Goal: Task Accomplishment & Management: Complete application form

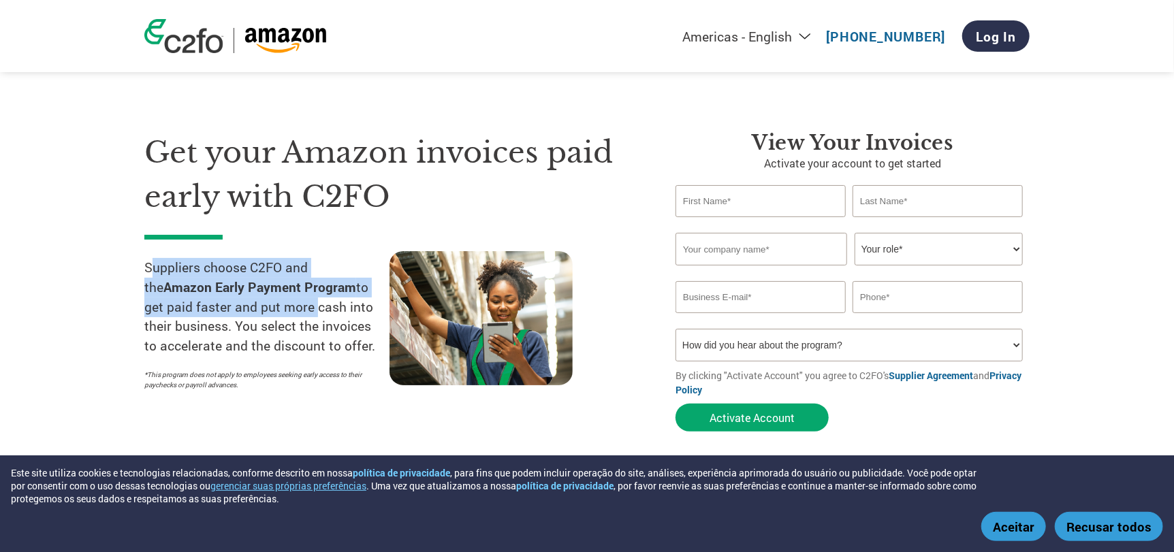
drag, startPoint x: 148, startPoint y: 273, endPoint x: 289, endPoint y: 310, distance: 145.6
click at [289, 310] on p "Suppliers choose C2FO and the Amazon Early Payment Program to get paid faster a…" at bounding box center [266, 307] width 245 height 98
click at [170, 258] on p "Suppliers choose C2FO and the Amazon Early Payment Program to get paid faster a…" at bounding box center [266, 307] width 245 height 98
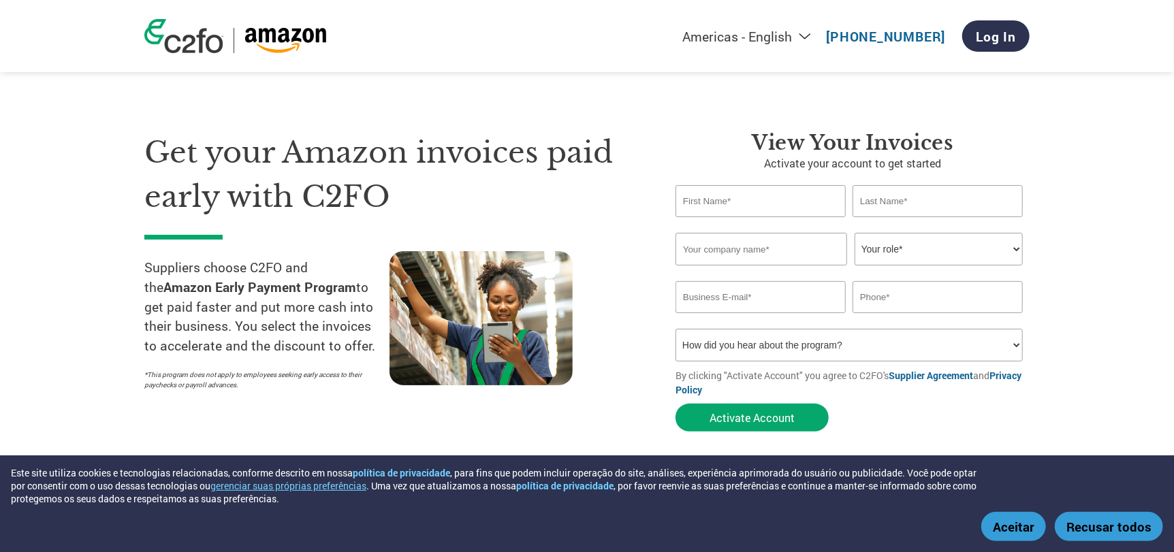
click at [795, 41] on select "Americas - English Américas - Español [GEOGRAPHIC_DATA] - Português [GEOGRAPHIC…" at bounding box center [661, 36] width 315 height 17
select select "pt"
click at [569, 29] on select "Americas - English Américas - Español [GEOGRAPHIC_DATA] - Português [GEOGRAPHIC…" at bounding box center [661, 36] width 315 height 17
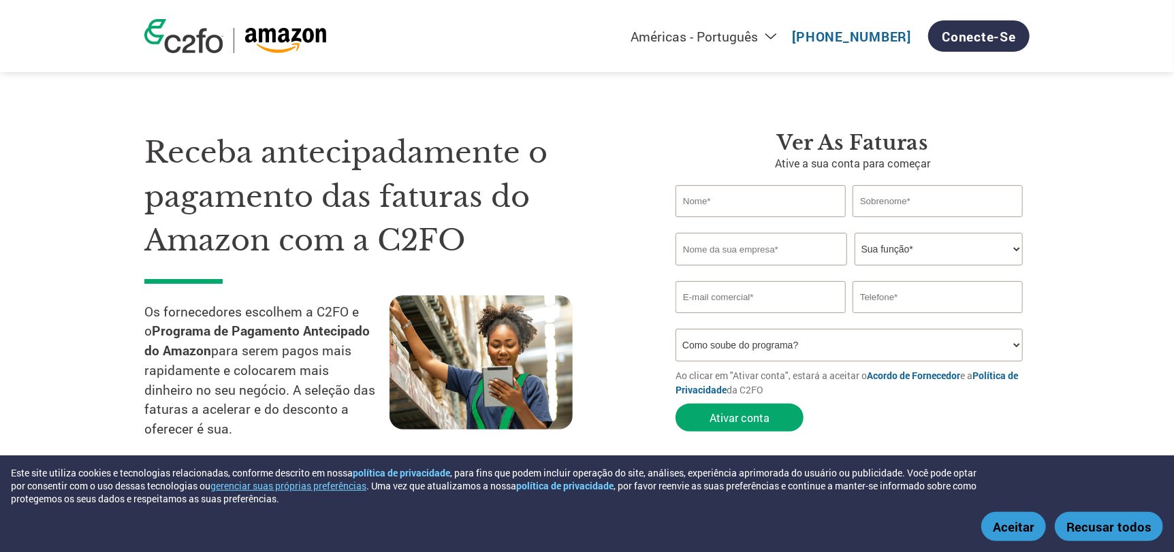
drag, startPoint x: 176, startPoint y: 248, endPoint x: 335, endPoint y: 428, distance: 239.7
click at [335, 428] on div "Receba antecipadamente o pagamento das faturas do Amazon com a C2FO Os forneced…" at bounding box center [399, 292] width 511 height 322
click at [766, 195] on input "text" at bounding box center [760, 201] width 170 height 32
click at [655, 208] on div "Ver as faturas Ative a sua conta para começar Invalid first name or first name …" at bounding box center [842, 292] width 374 height 322
click at [848, 347] on select "Como soube do programa? Recebi uma carta Email Mídias sociais Pesquisa on-line …" at bounding box center [848, 345] width 347 height 33
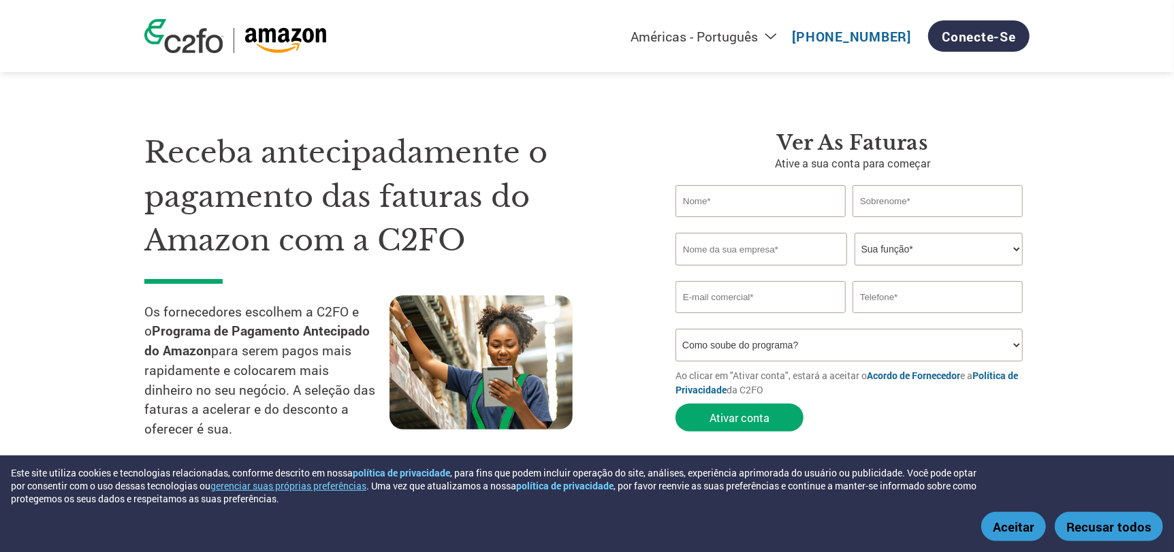
select select "Other"
click at [675, 329] on select "Como soube do programa? Recebi uma carta Email Mídias sociais Pesquisa on-line …" at bounding box center [848, 345] width 347 height 33
click at [743, 208] on input "text" at bounding box center [760, 201] width 170 height 32
type input "Mateus"
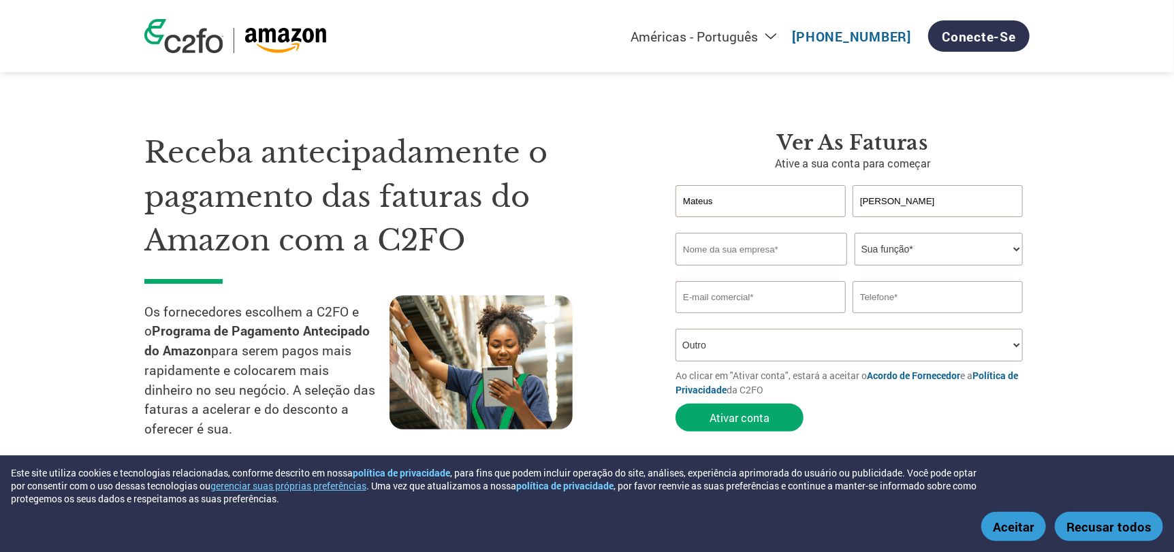
type input "Croce"
type input "EletroYou"
click at [884, 254] on select "Sua função* CFO Auditor Financeiro Gerente de Crédito Diretor Financeiro Tesour…" at bounding box center [938, 249] width 168 height 33
select select "OWNER_FOUNDER"
click at [854, 233] on select "Sua função* CFO Auditor Financeiro Gerente de Crédito Diretor Financeiro Tesour…" at bounding box center [938, 249] width 168 height 33
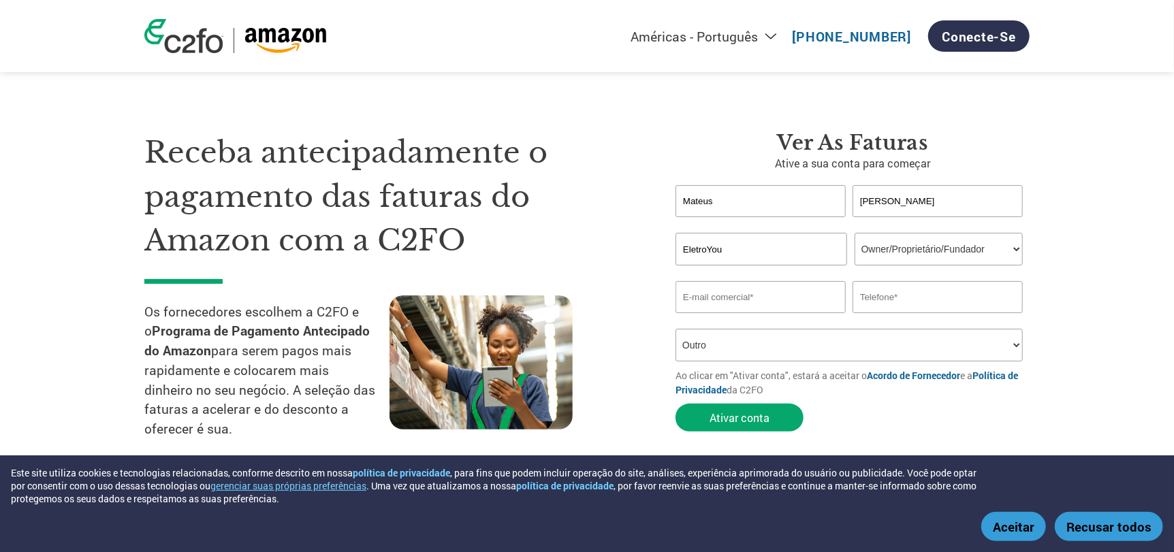
click at [768, 285] on input "email" at bounding box center [760, 297] width 170 height 32
type input "comercial@eletroyou.com.br"
type input "11951963031"
click at [788, 339] on select "Como soube do programa? Recebi uma carta Email Mídias sociais Pesquisa on-line …" at bounding box center [848, 345] width 347 height 33
click at [675, 329] on select "Como soube do programa? Recebi uma carta Email Mídias sociais Pesquisa on-line …" at bounding box center [848, 345] width 347 height 33
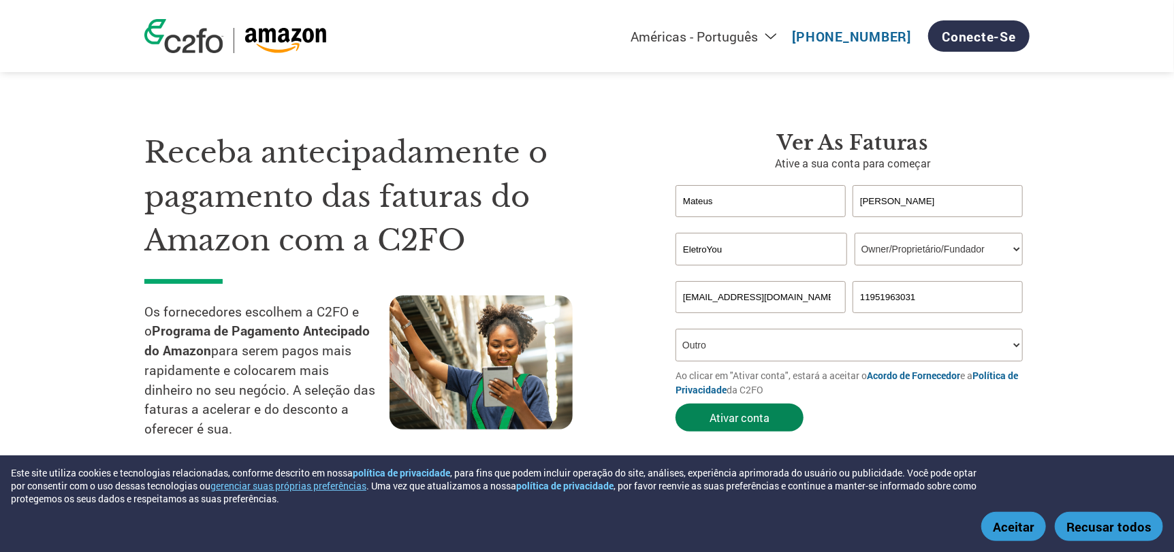
click at [749, 421] on button "Ativar conta" at bounding box center [739, 418] width 128 height 28
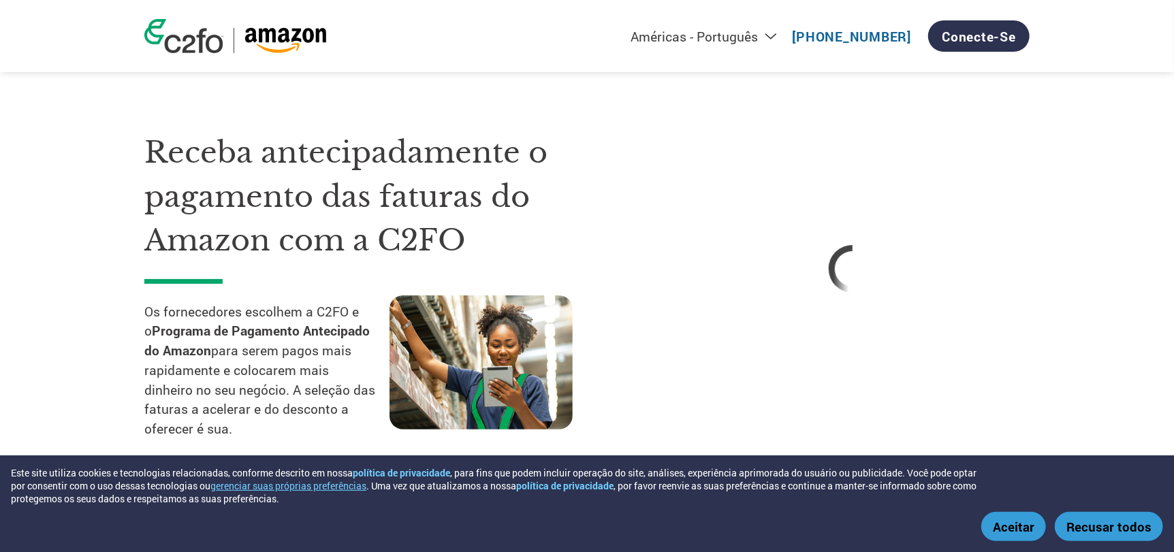
click at [1006, 529] on button "Aceitar" at bounding box center [1013, 526] width 65 height 29
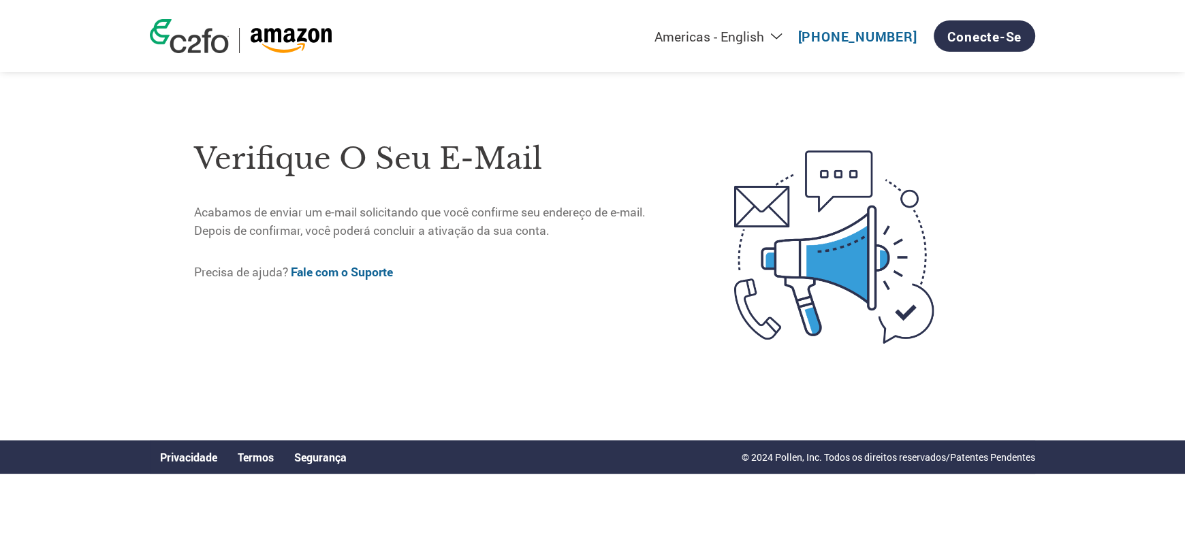
drag, startPoint x: 769, startPoint y: 37, endPoint x: 788, endPoint y: 35, distance: 19.8
click at [769, 37] on select "Americas - English Américas - Español [GEOGRAPHIC_DATA] - Português [GEOGRAPHIC…" at bounding box center [633, 36] width 315 height 17
click at [788, 35] on select "Americas - English Américas - Español [GEOGRAPHIC_DATA] - Português [GEOGRAPHIC…" at bounding box center [633, 36] width 315 height 17
click at [778, 37] on select "Americas - English Américas - Español [GEOGRAPHIC_DATA] - Português [GEOGRAPHIC…" at bounding box center [633, 36] width 315 height 17
select select "pt"
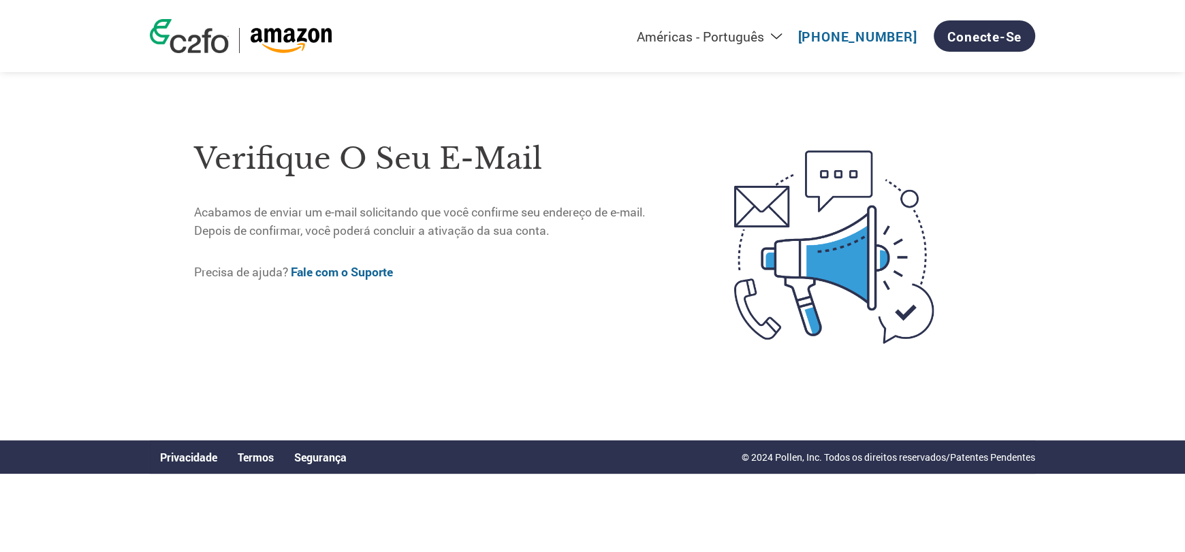
click at [574, 28] on select "Americas - English Américas - Español [GEOGRAPHIC_DATA] - Português [GEOGRAPHIC…" at bounding box center [633, 36] width 315 height 17
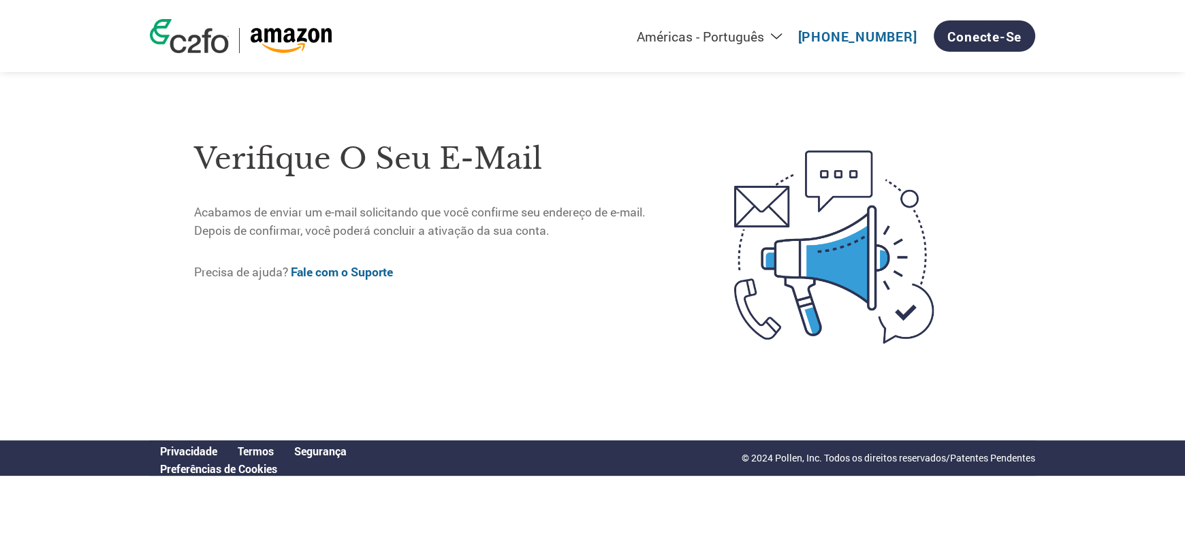
click at [569, 133] on div "Verifique o seu e-mail Acabamos de enviar um e-mail solicitando que você confir…" at bounding box center [435, 247] width 483 height 242
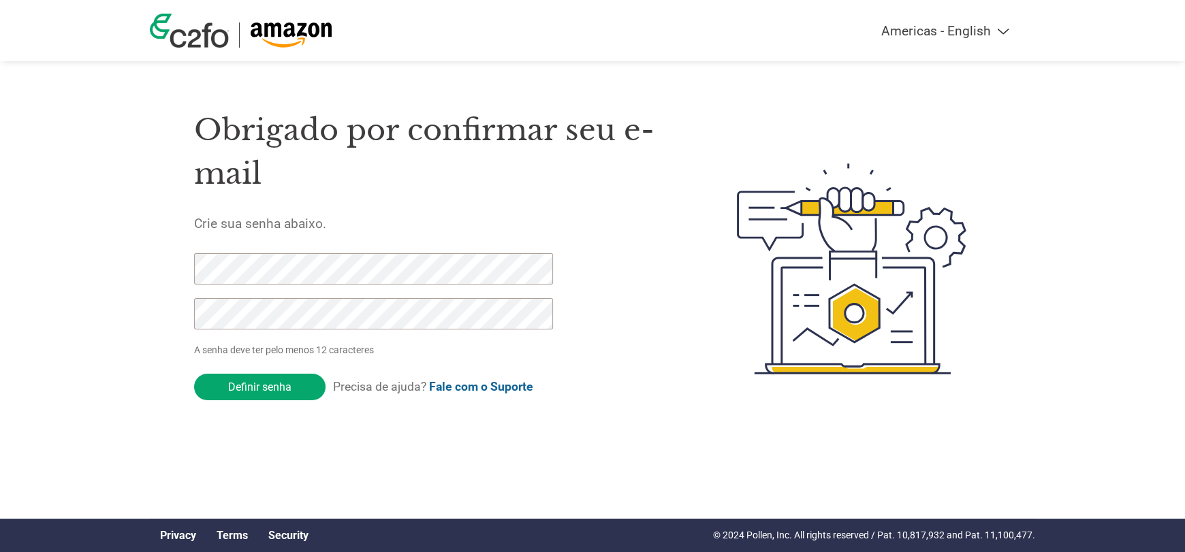
click at [359, 265] on div "Obrigado por confirmar seu e-mail Crie sua senha abaixo. A senha deve ter pelo …" at bounding box center [433, 269] width 478 height 361
drag, startPoint x: 252, startPoint y: 387, endPoint x: 144, endPoint y: 270, distance: 159.0
click at [144, 270] on div "Americas - English Américas - Español [GEOGRAPHIC_DATA] - Português [GEOGRAPHIC…" at bounding box center [592, 214] width 1185 height 429
click at [85, 283] on div "Americas - English Américas - Español Américas - Português Amériques - Français…" at bounding box center [592, 214] width 1185 height 429
click at [10, 227] on div "Americas - English Américas - Español Américas - Português Amériques - Français…" at bounding box center [592, 214] width 1185 height 429
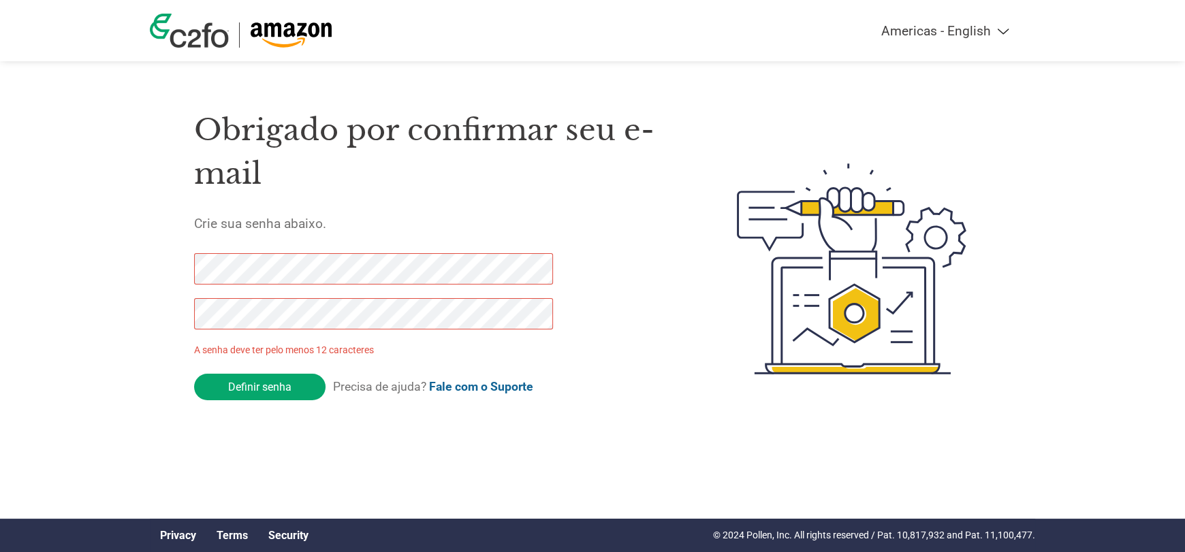
click at [97, 317] on div "Americas - English Américas - Español Américas - Português Amériques - Français…" at bounding box center [592, 214] width 1185 height 429
click at [268, 389] on input "Definir senha" at bounding box center [259, 387] width 131 height 27
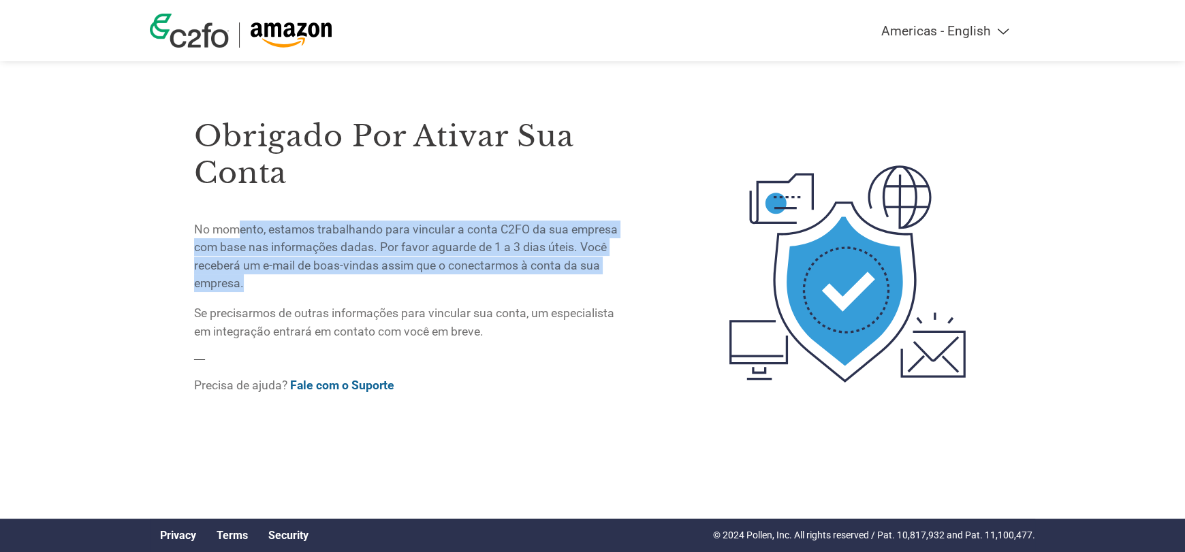
drag, startPoint x: 235, startPoint y: 231, endPoint x: 555, endPoint y: 287, distance: 324.8
click at [555, 287] on p "No momento, estamos trabalhando para vincular a conta C2FO da sua empresa com b…" at bounding box center [409, 257] width 430 height 72
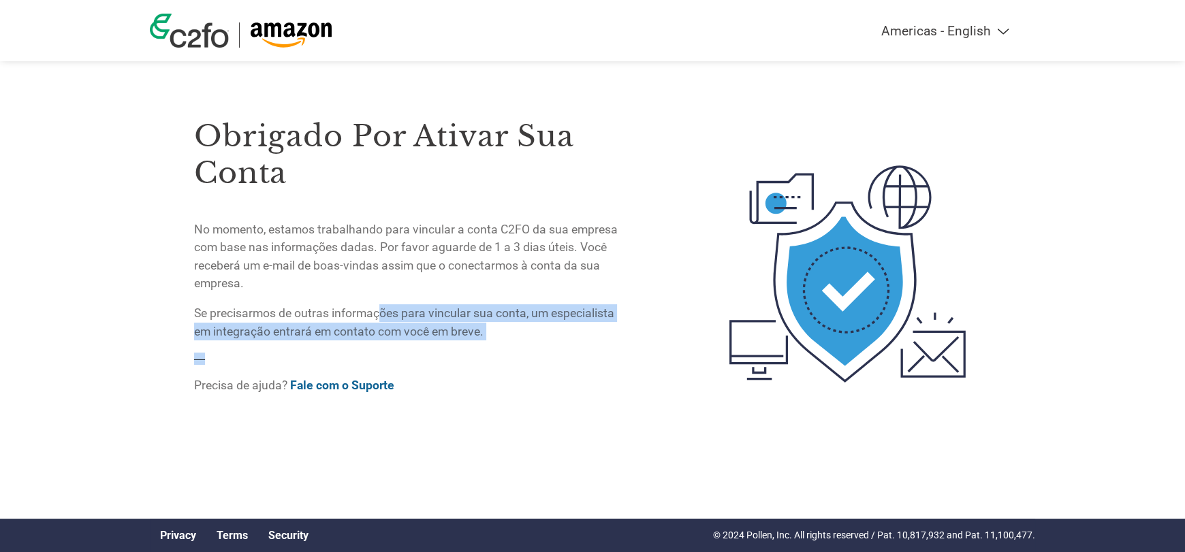
drag, startPoint x: 383, startPoint y: 312, endPoint x: 516, endPoint y: 340, distance: 135.8
click at [516, 340] on div "Obrigado por ativar sua conta No momento, estamos trabalhando para vincular a c…" at bounding box center [409, 248] width 430 height 318
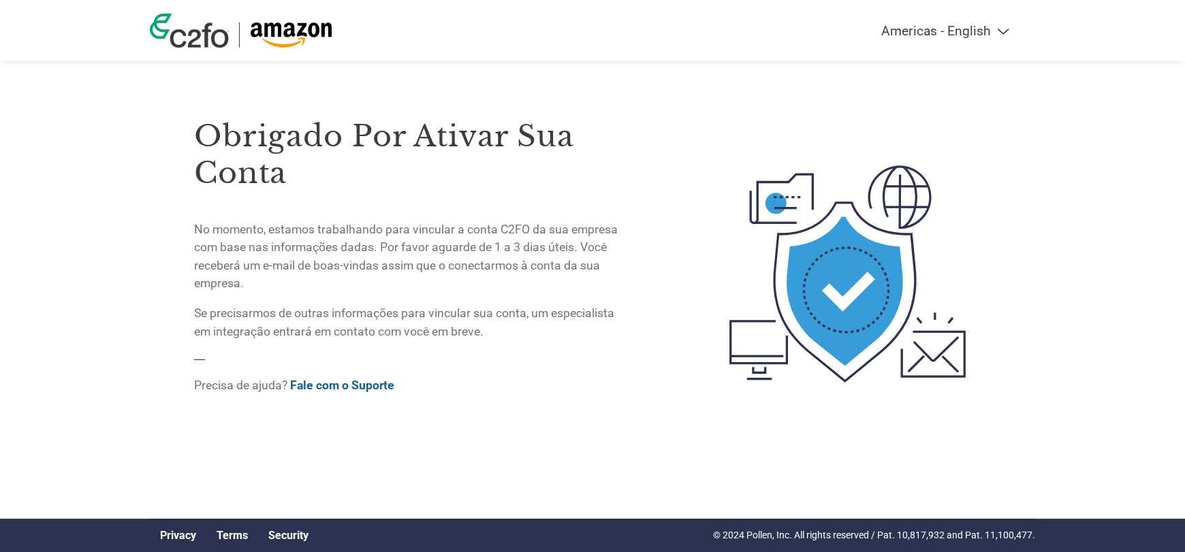
click at [965, 31] on select "Americas - English Américas - Español [GEOGRAPHIC_DATA] - Português [GEOGRAPHIC…" at bounding box center [860, 31] width 316 height 16
click at [706, 95] on img at bounding box center [847, 274] width 287 height 371
click at [187, 29] on img at bounding box center [189, 31] width 79 height 34
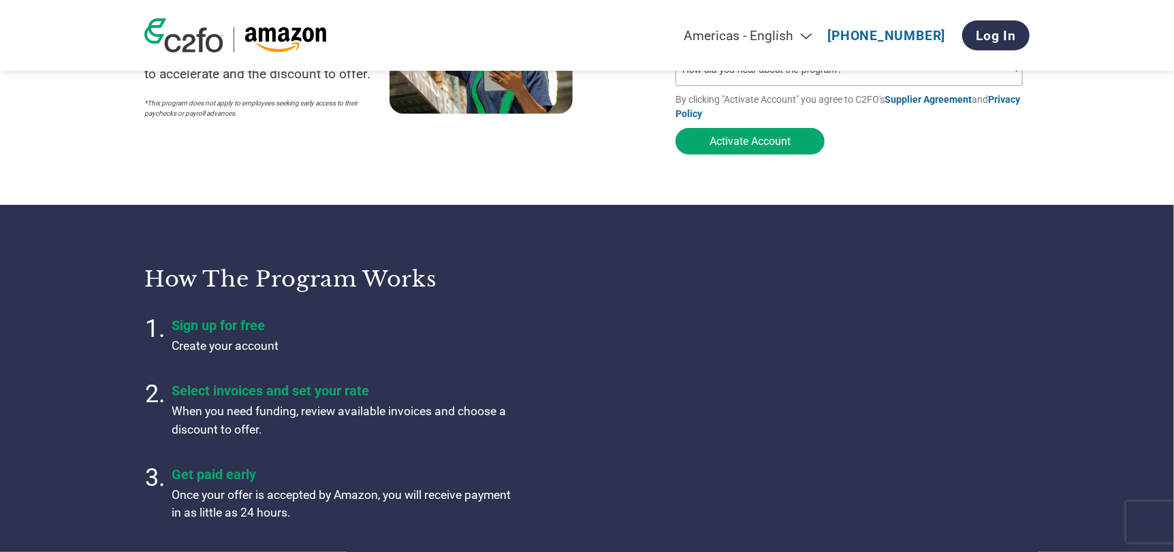
scroll to position [340, 0]
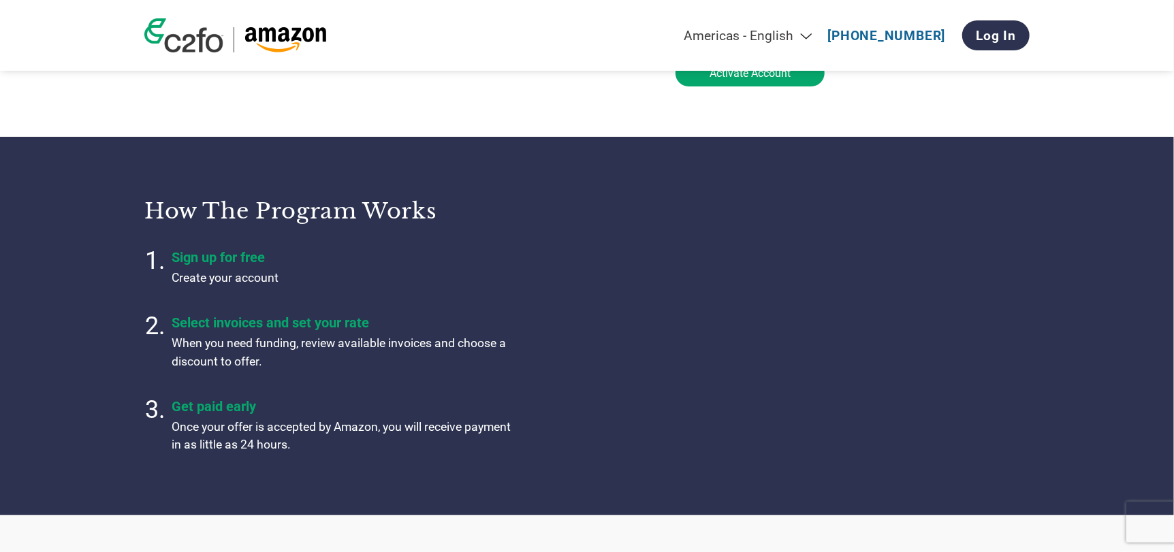
click at [792, 35] on select "Americas - English Américas - Español [GEOGRAPHIC_DATA] - Português [GEOGRAPHIC…" at bounding box center [663, 36] width 316 height 16
select select "pt"
click at [571, 28] on select "Americas - English Américas - Español [GEOGRAPHIC_DATA] - Português [GEOGRAPHIC…" at bounding box center [663, 36] width 316 height 16
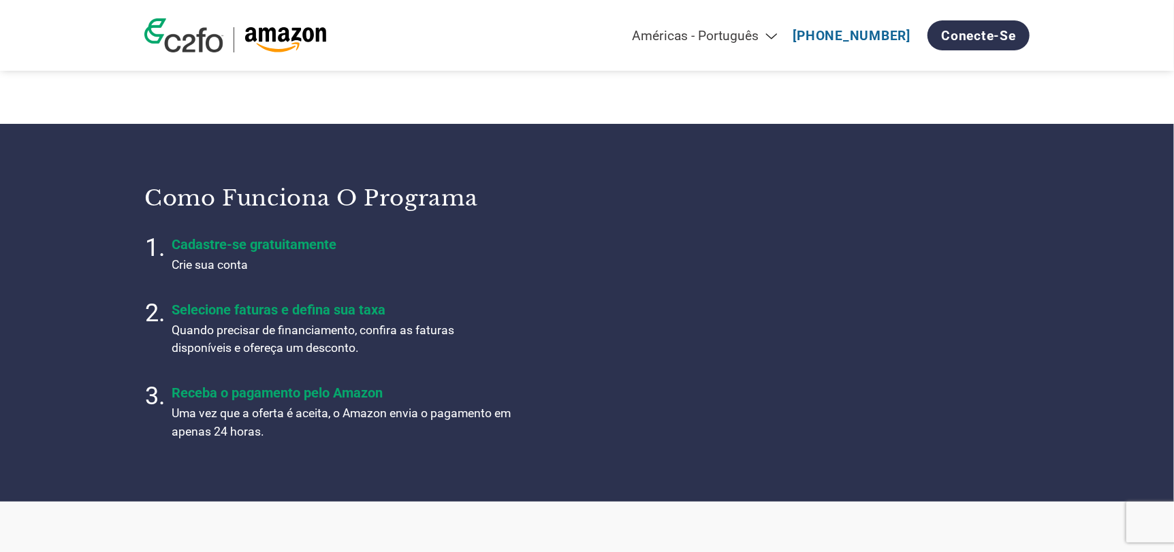
scroll to position [370, 0]
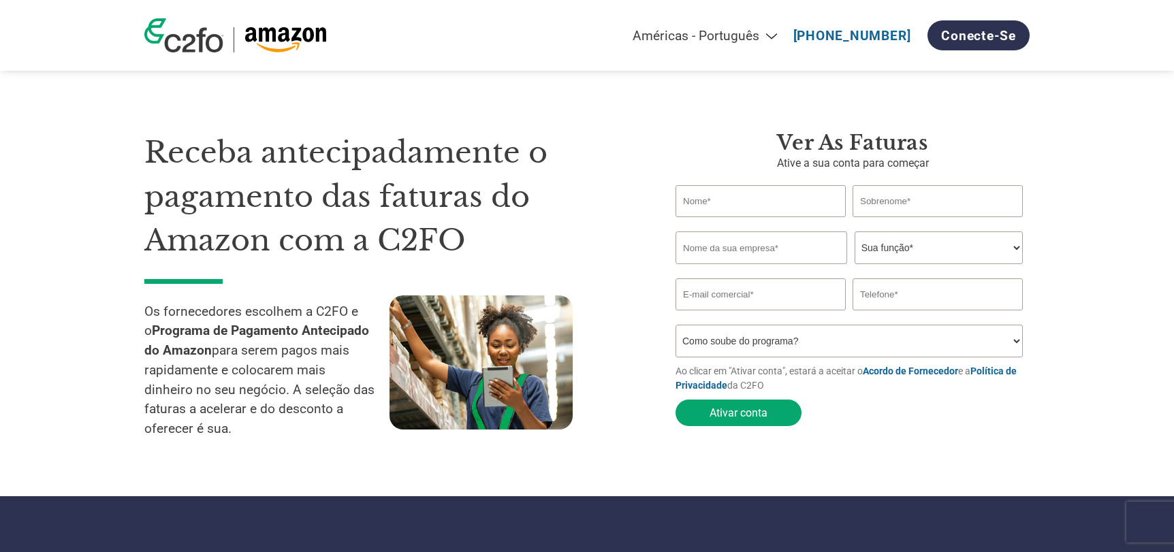
select select "pt"
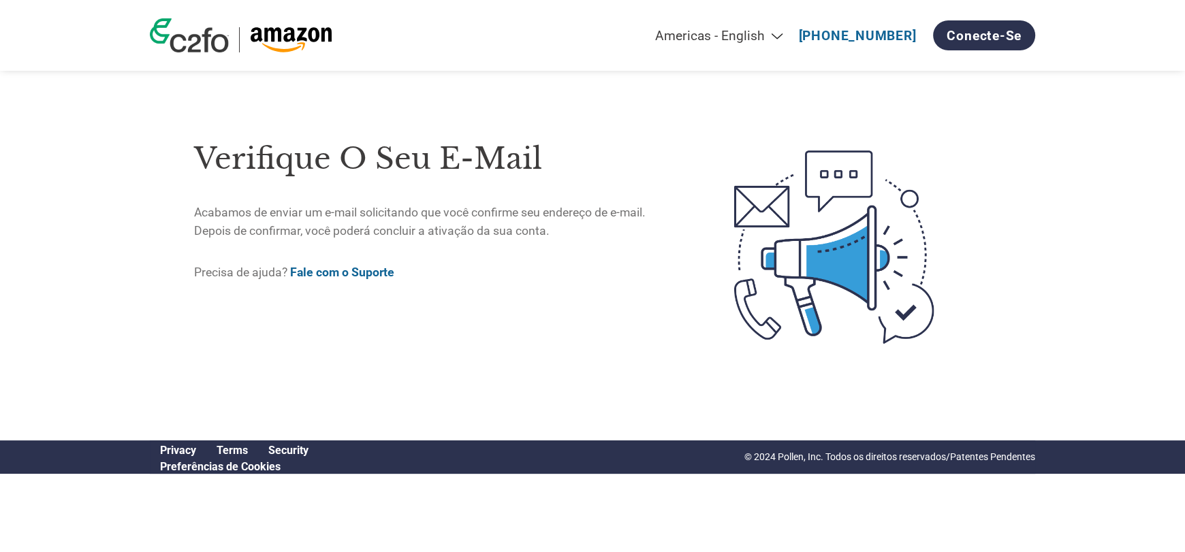
drag, startPoint x: 639, startPoint y: 27, endPoint x: 938, endPoint y: 113, distance: 311.0
click at [938, 113] on div "Americas - English Américas - Español Américas - Português Amériques - Français…" at bounding box center [592, 209] width 1185 height 419
click at [938, 113] on div "Verifique o seu e-mail Acabamos de enviar um e-mail solicitando que você confir…" at bounding box center [592, 247] width 885 height 386
click at [736, 35] on select "Americas - English Américas - Español [GEOGRAPHIC_DATA] - Português [GEOGRAPHIC…" at bounding box center [634, 36] width 316 height 16
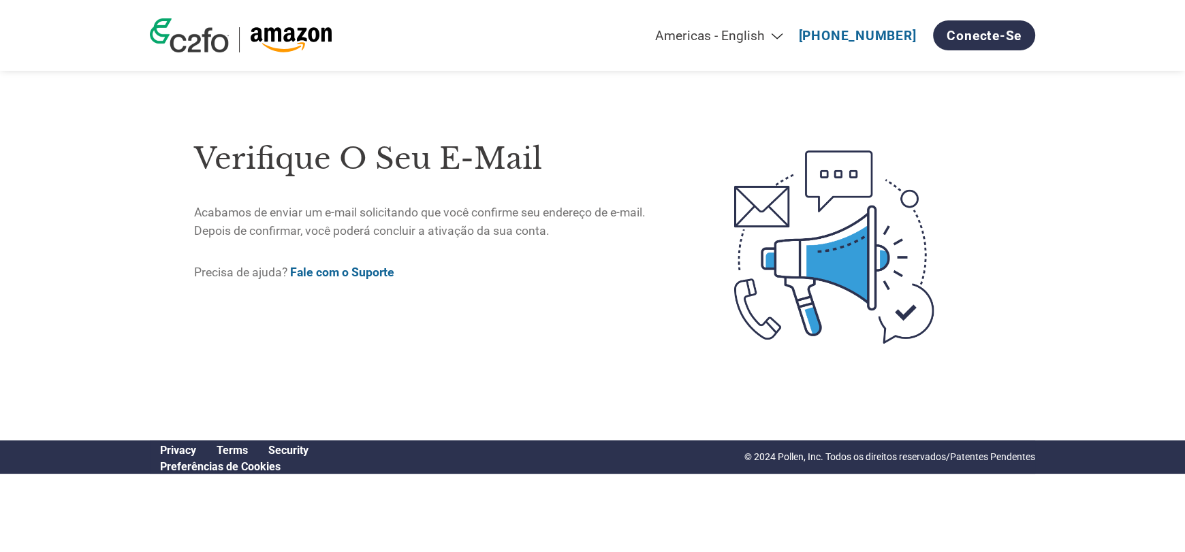
click at [736, 35] on select "Americas - English Américas - Español [GEOGRAPHIC_DATA] - Português [GEOGRAPHIC…" at bounding box center [634, 36] width 316 height 16
select select "pt"
click at [577, 28] on select "Americas - English Américas - Español [GEOGRAPHIC_DATA] - Português [GEOGRAPHIC…" at bounding box center [634, 36] width 316 height 16
click at [687, 49] on div "Americas - English Américas - Español [GEOGRAPHIC_DATA] - Português [GEOGRAPHIC…" at bounding box center [748, 36] width 573 height 44
